Goal: Communication & Community: Share content

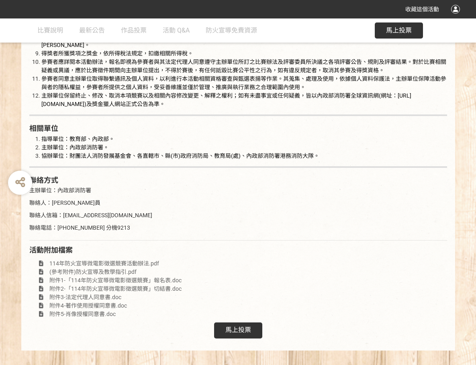
scroll to position [1459, 0]
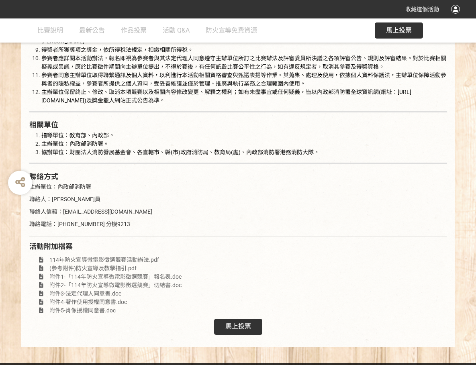
click at [236, 322] on div "馬上投票" at bounding box center [238, 327] width 48 height 16
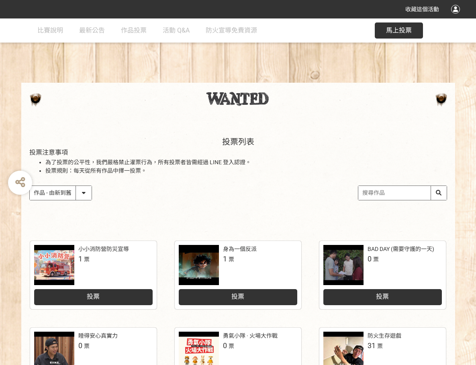
click at [11, 83] on div at bounding box center [238, 102] width 476 height 38
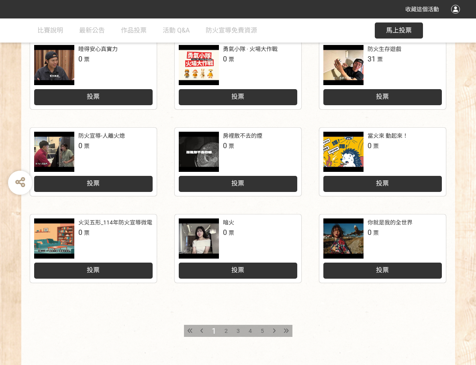
scroll to position [294, 0]
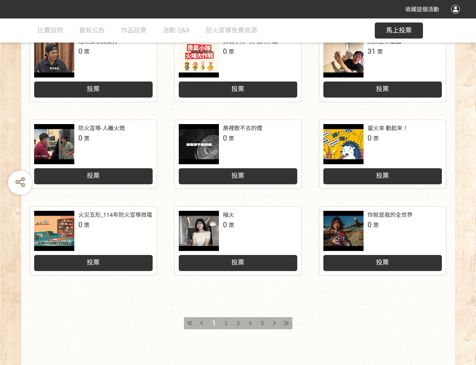
click at [237, 321] on span "3" at bounding box center [238, 323] width 3 height 6
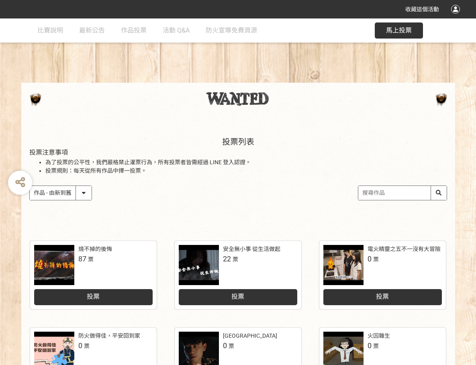
click at [199, 269] on div at bounding box center [199, 265] width 40 height 40
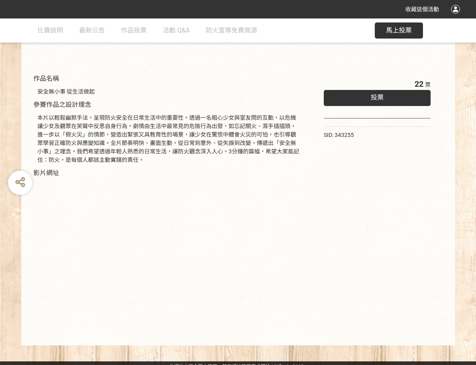
scroll to position [74, 0]
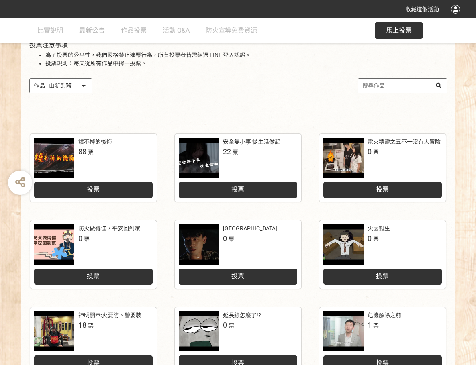
scroll to position [106, 0]
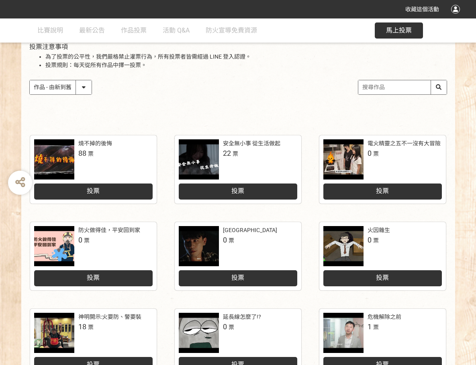
click at [246, 187] on div "投票" at bounding box center [238, 192] width 119 height 16
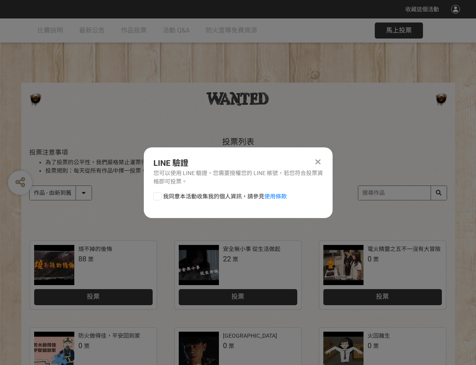
click at [157, 197] on div at bounding box center [157, 196] width 8 height 8
checkbox input "true"
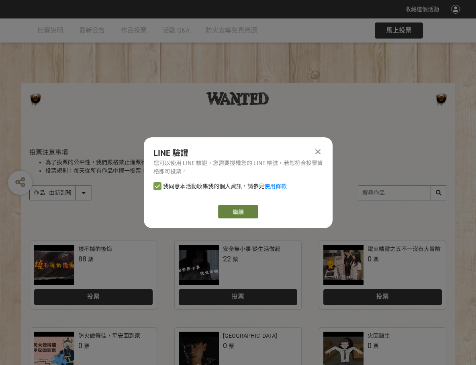
click at [235, 212] on link "繼續" at bounding box center [238, 212] width 40 height 14
click at [245, 216] on link "繼續" at bounding box center [238, 212] width 40 height 14
drag, startPoint x: 230, startPoint y: 220, endPoint x: 235, endPoint y: 214, distance: 7.5
click at [235, 214] on link "繼續" at bounding box center [238, 212] width 40 height 14
